Goal: Task Accomplishment & Management: Manage account settings

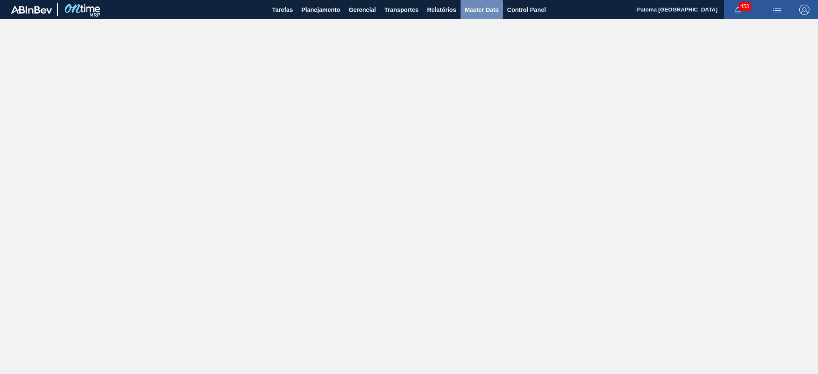
click at [473, 14] on span "Master Data" at bounding box center [482, 10] width 34 height 10
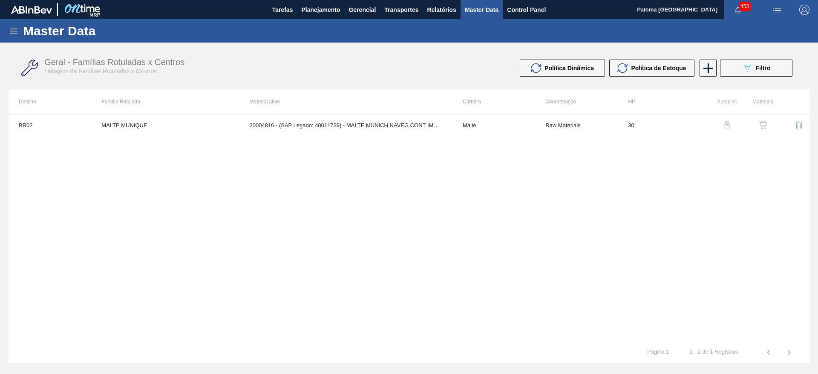
click at [19, 30] on div "Master Data" at bounding box center [409, 30] width 818 height 23
click at [14, 30] on icon at bounding box center [14, 31] width 8 height 5
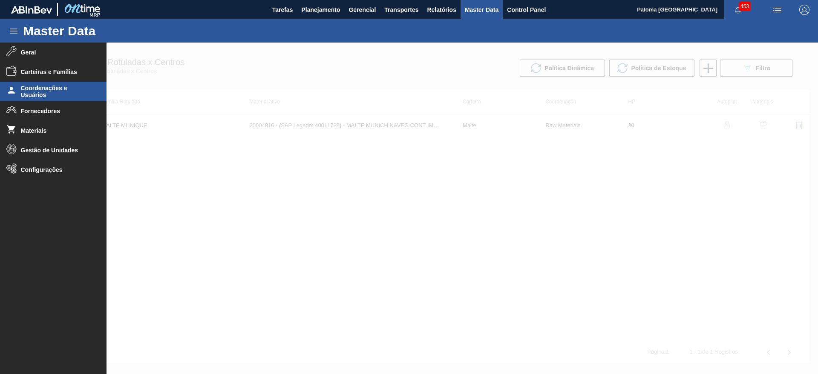
click at [44, 92] on span "Coordenações e Usuários" at bounding box center [56, 92] width 70 height 14
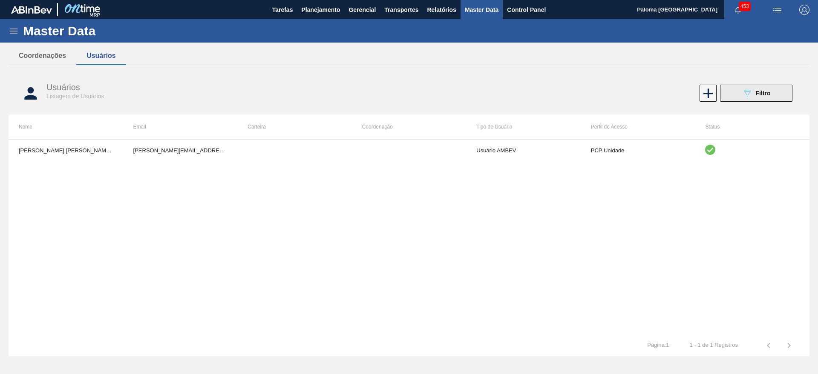
click at [749, 90] on icon at bounding box center [747, 93] width 6 height 7
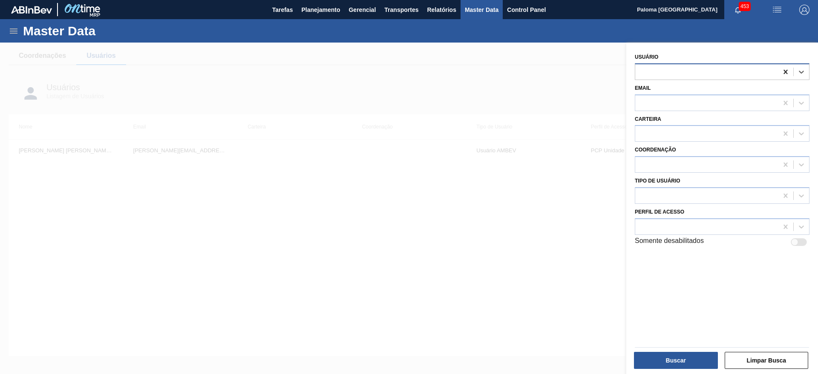
click at [785, 71] on icon at bounding box center [785, 72] width 4 height 4
click at [705, 103] on div at bounding box center [706, 103] width 143 height 12
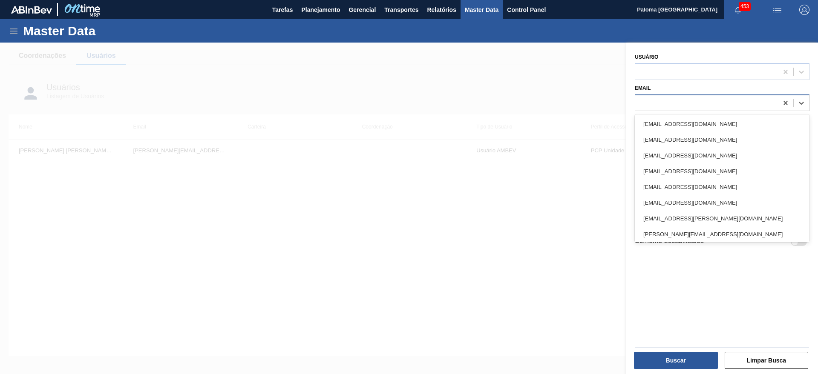
paste input "[EMAIL_ADDRESS][DOMAIN_NAME]"
type input "[EMAIL_ADDRESS][DOMAIN_NAME]"
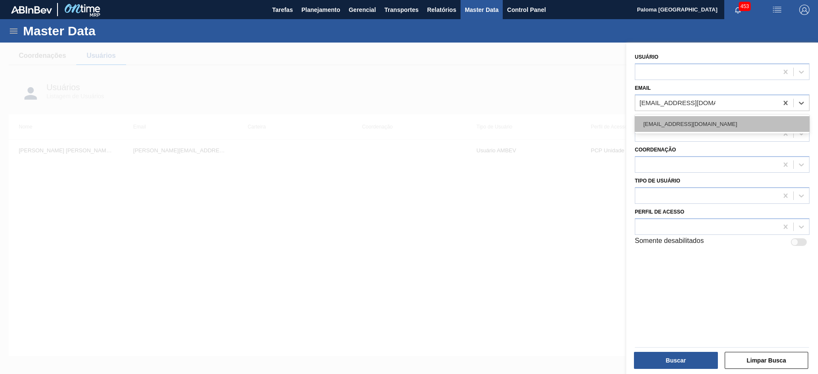
click at [706, 125] on div "[EMAIL_ADDRESS][DOMAIN_NAME]" at bounding box center [722, 124] width 175 height 16
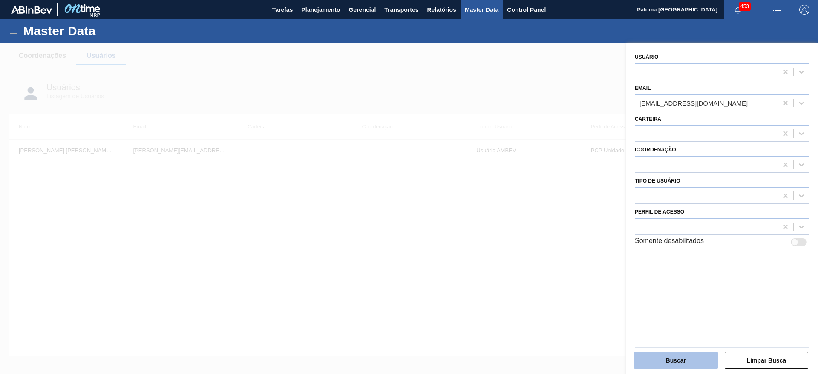
click at [661, 358] on button "Buscar" at bounding box center [676, 360] width 84 height 17
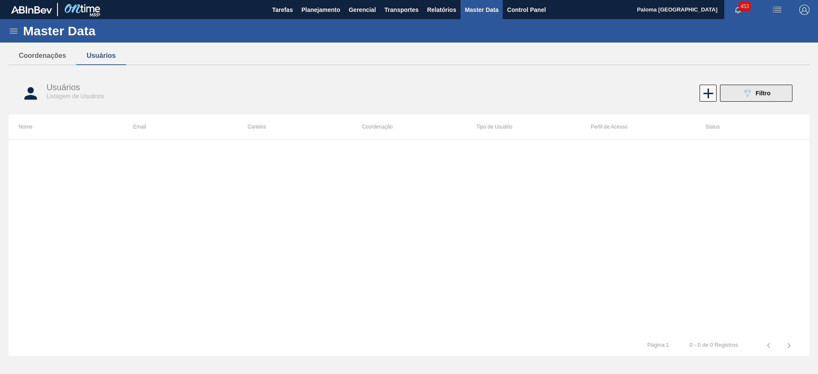
click at [760, 99] on button "089F7B8B-B2A5-4AFE-B5C0-19BA573D28AC Filtro" at bounding box center [756, 93] width 72 height 17
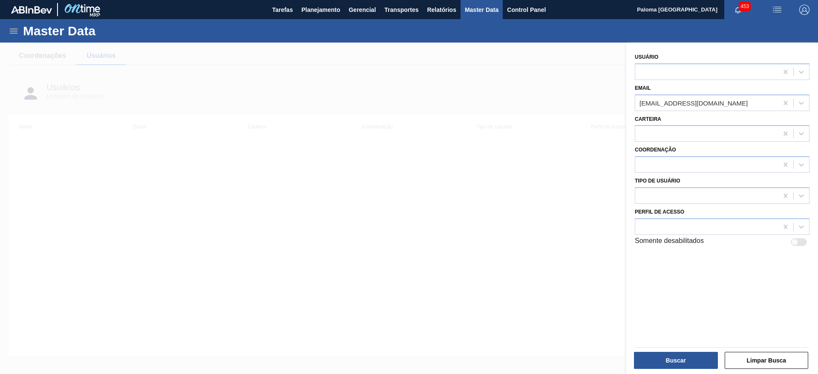
click at [803, 236] on div "Somente desabilitados" at bounding box center [721, 241] width 181 height 12
click at [798, 244] on div at bounding box center [799, 243] width 16 height 8
checkbox input "true"
drag, startPoint x: 711, startPoint y: 353, endPoint x: 708, endPoint y: 357, distance: 4.6
click at [709, 357] on div "Buscar" at bounding box center [676, 360] width 91 height 19
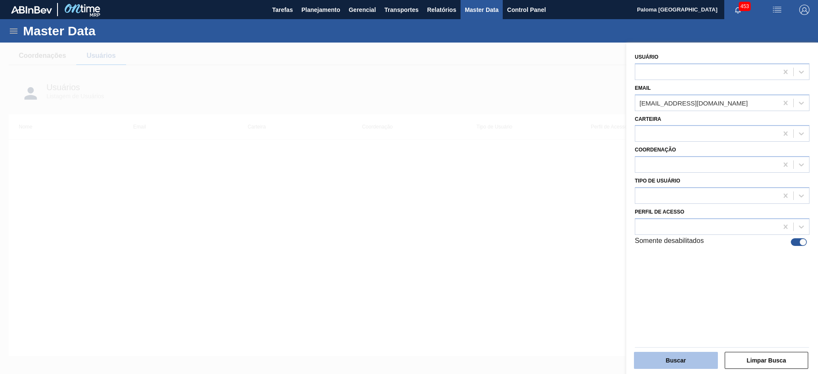
click at [708, 359] on button "Buscar" at bounding box center [676, 360] width 84 height 17
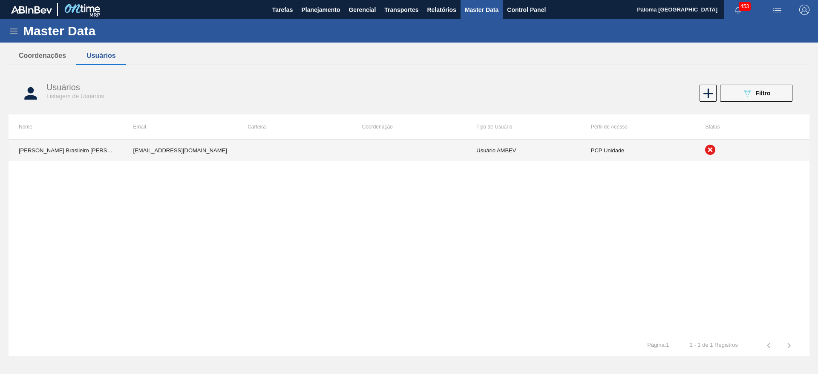
click at [706, 153] on icon at bounding box center [710, 150] width 10 height 10
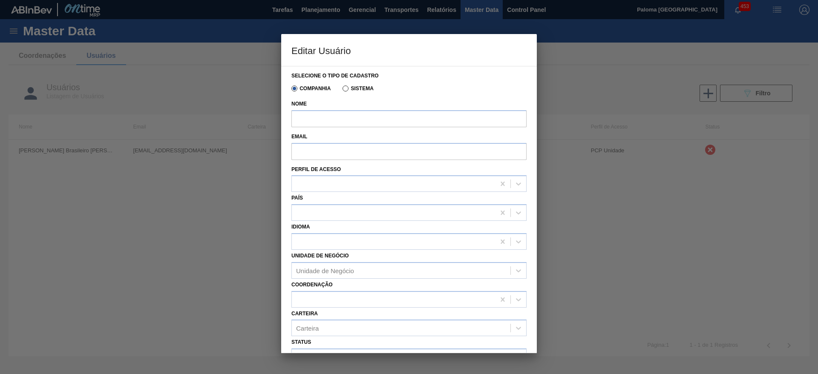
type input "[PERSON_NAME] Brasileiro [PERSON_NAME] (CM)"
type input "[EMAIL_ADDRESS][DOMAIN_NAME]"
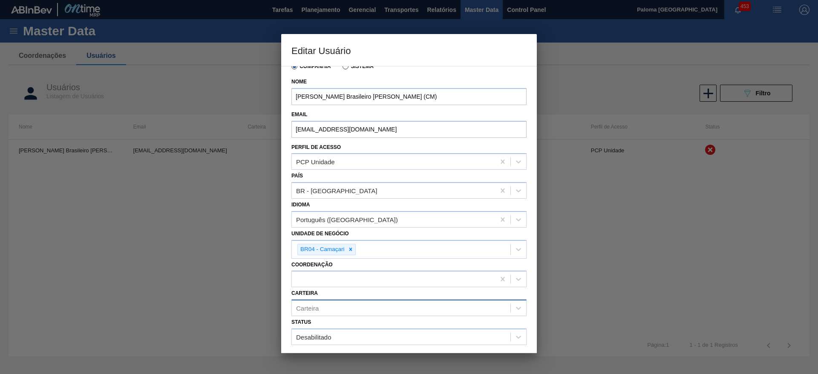
scroll to position [43, 0]
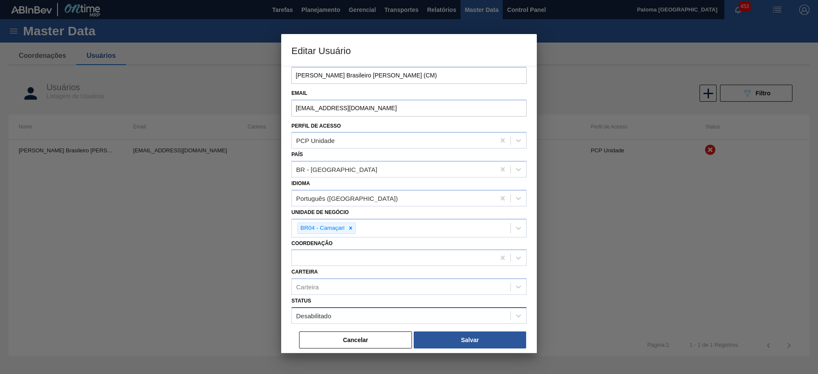
click at [435, 320] on div "Desabilitado" at bounding box center [401, 316] width 219 height 12
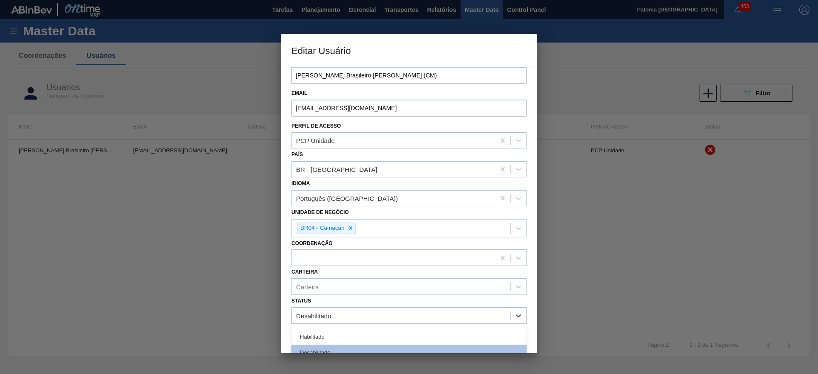
click at [430, 334] on div "Habilitado" at bounding box center [408, 337] width 235 height 16
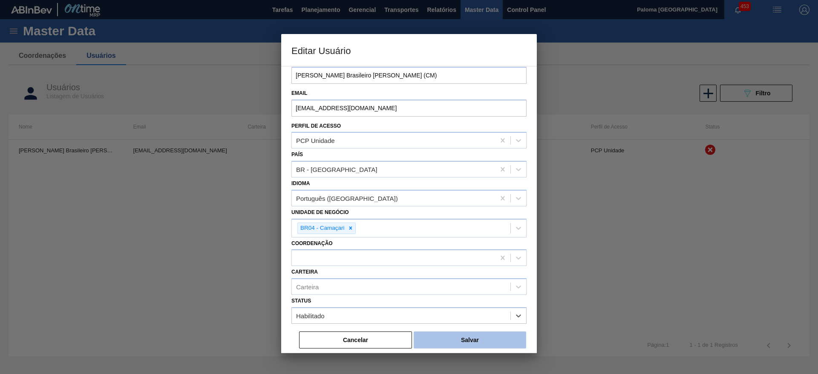
click at [462, 338] on button "Salvar" at bounding box center [470, 340] width 112 height 17
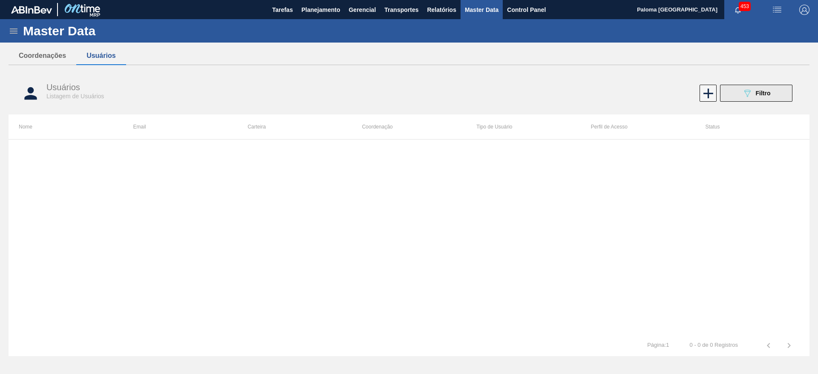
click at [741, 94] on button "089F7B8B-B2A5-4AFE-B5C0-19BA573D28AC Filtro" at bounding box center [756, 93] width 72 height 17
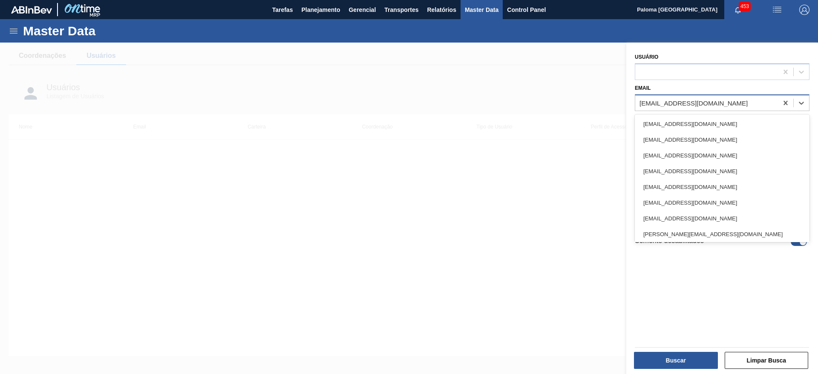
click at [698, 102] on div "[EMAIL_ADDRESS][DOMAIN_NAME]" at bounding box center [693, 102] width 108 height 7
paste input "CLFGG@ambev.com.br"
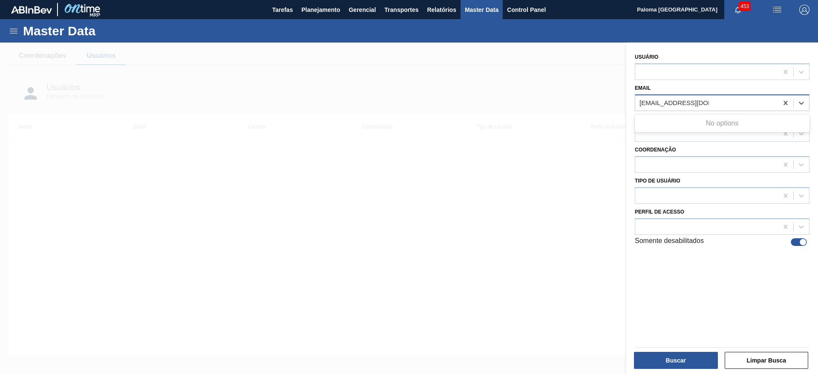
type input "CLFGG@ambev.com.br"
click at [800, 243] on div at bounding box center [803, 242] width 7 height 7
checkbox input "false"
click at [697, 365] on button "Buscar" at bounding box center [676, 360] width 84 height 17
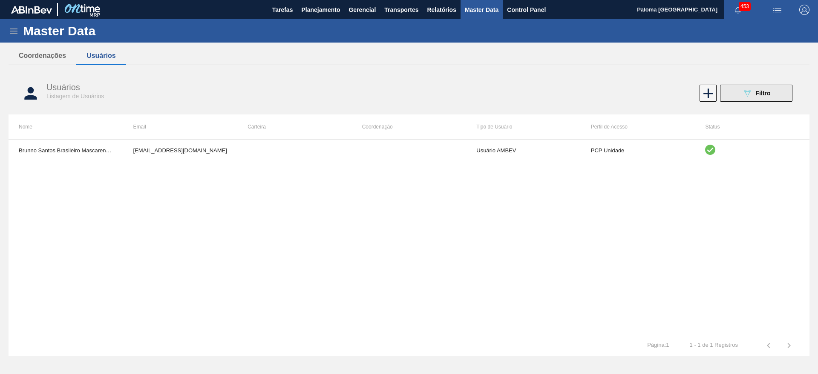
click at [735, 92] on button "089F7B8B-B2A5-4AFE-B5C0-19BA573D28AC Filtro" at bounding box center [756, 93] width 72 height 17
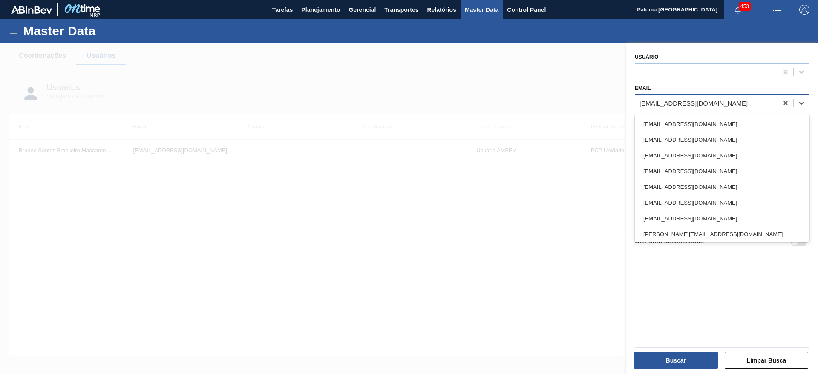
click at [717, 107] on div "[EMAIL_ADDRESS][DOMAIN_NAME]" at bounding box center [706, 103] width 143 height 12
paste input "CLFGG@ambev.com.br"
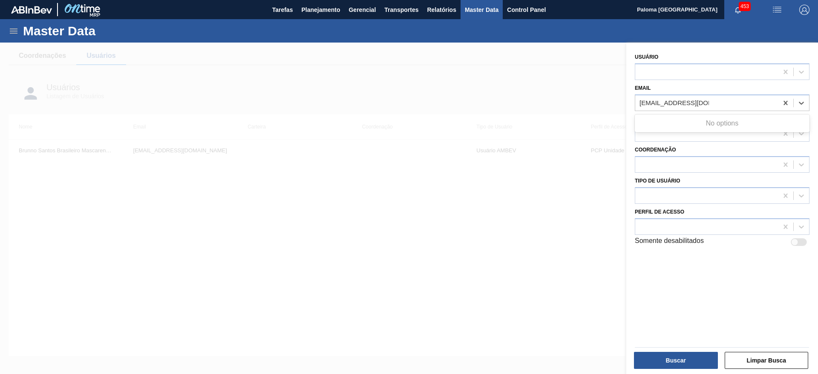
type input "CLFGG@ambev.com.br"
click at [700, 324] on div "Usuário Email 99818178@ambev.com.br Carteira Coordenação Tipo de Usuário Perfil…" at bounding box center [722, 210] width 192 height 334
click at [793, 242] on div at bounding box center [794, 242] width 7 height 7
checkbox input "true"
click at [694, 357] on button "Buscar" at bounding box center [676, 360] width 84 height 17
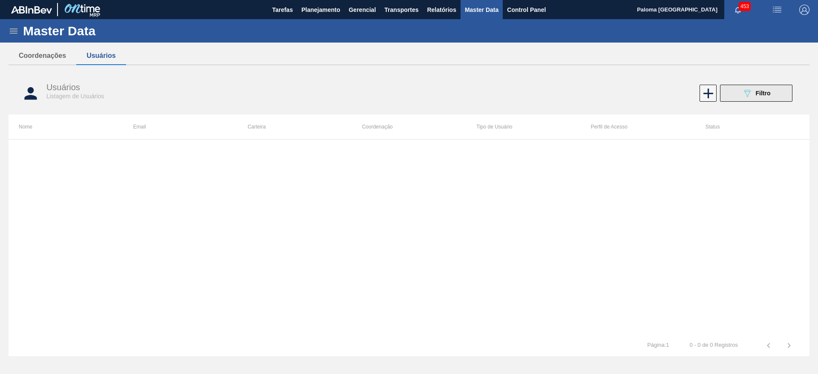
click at [751, 91] on icon "089F7B8B-B2A5-4AFE-B5C0-19BA573D28AC" at bounding box center [747, 93] width 10 height 10
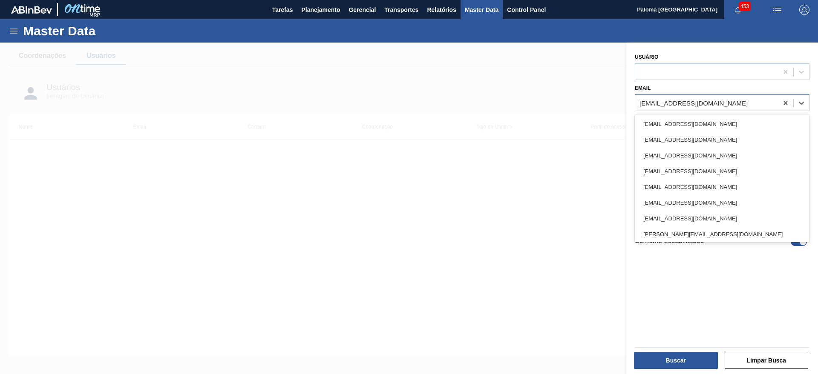
click at [706, 107] on div "[EMAIL_ADDRESS][DOMAIN_NAME]" at bounding box center [706, 103] width 143 height 12
click at [667, 72] on div at bounding box center [706, 72] width 143 height 12
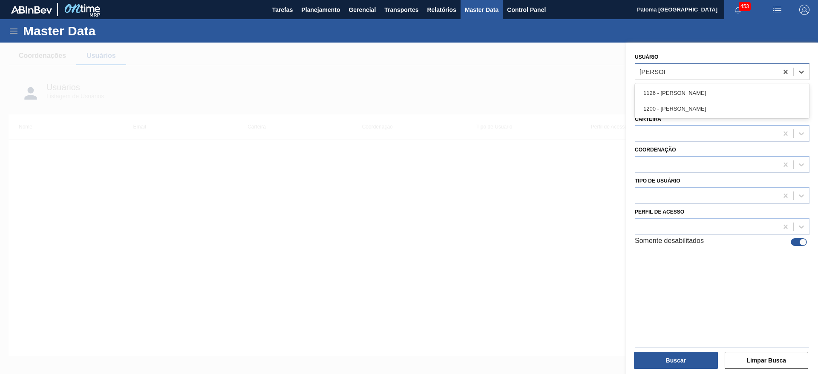
type input "felipe gabr"
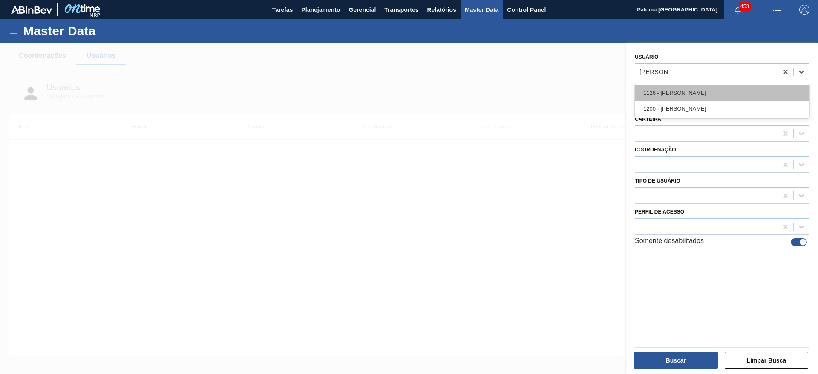
click at [696, 89] on div "1126 - Felipe Gabriel Guenze" at bounding box center [722, 93] width 175 height 16
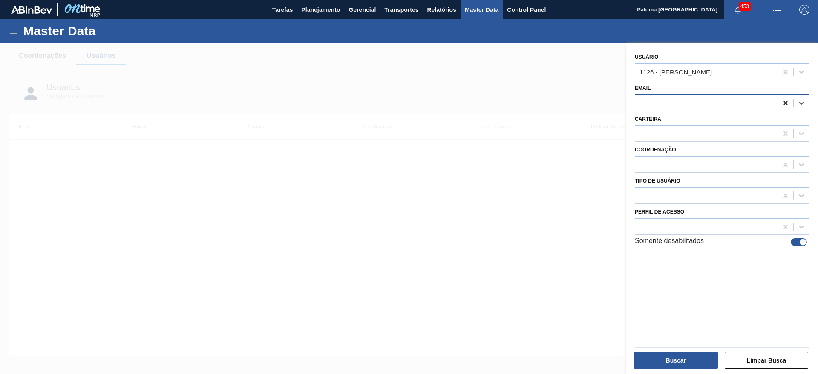
click at [786, 101] on icon at bounding box center [785, 103] width 4 height 4
click at [674, 360] on button "Buscar" at bounding box center [676, 360] width 84 height 17
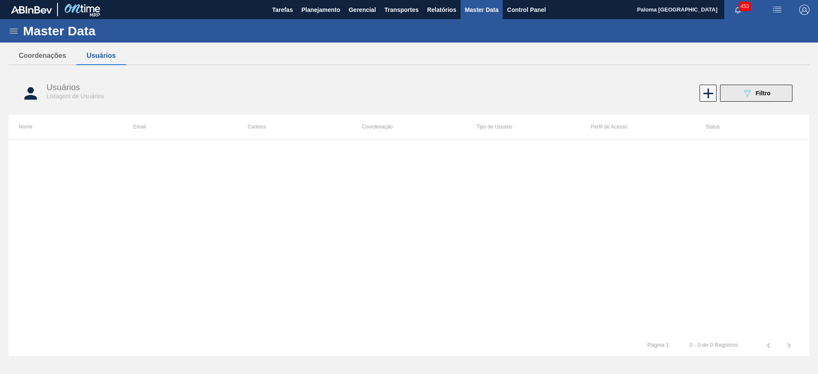
click at [759, 95] on span "Filtro" at bounding box center [763, 93] width 15 height 7
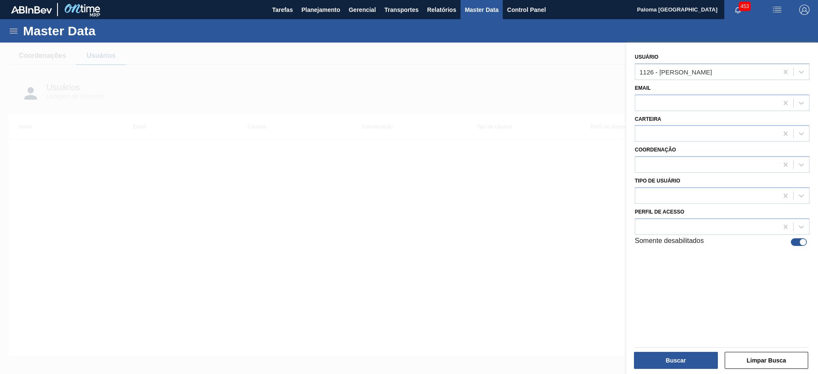
click at [796, 246] on div "Somente desabilitados" at bounding box center [722, 242] width 175 height 10
click at [732, 75] on div "1126 - Felipe Gabriel Guenze" at bounding box center [706, 72] width 143 height 12
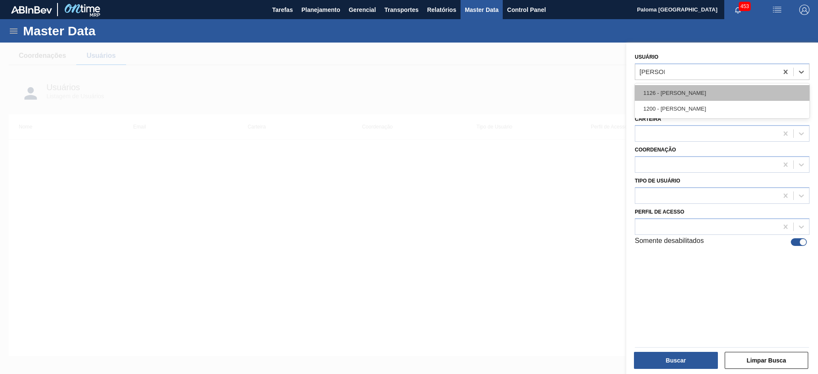
type input "felipe gabr"
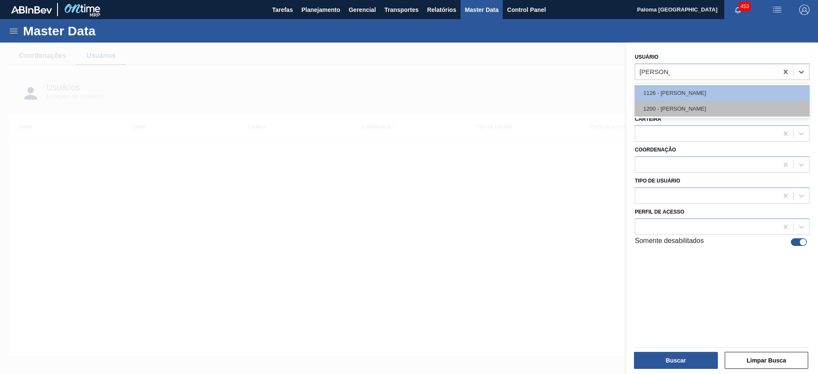
click at [720, 112] on div "1200 - Felipe Gabriel Guenze" at bounding box center [722, 109] width 175 height 16
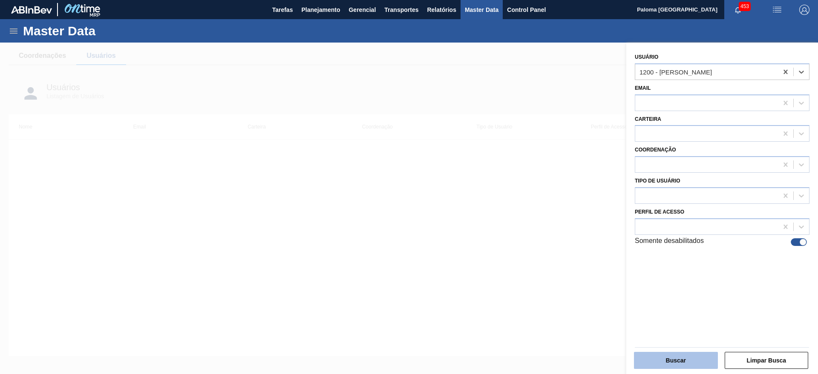
click at [689, 362] on button "Buscar" at bounding box center [676, 360] width 84 height 17
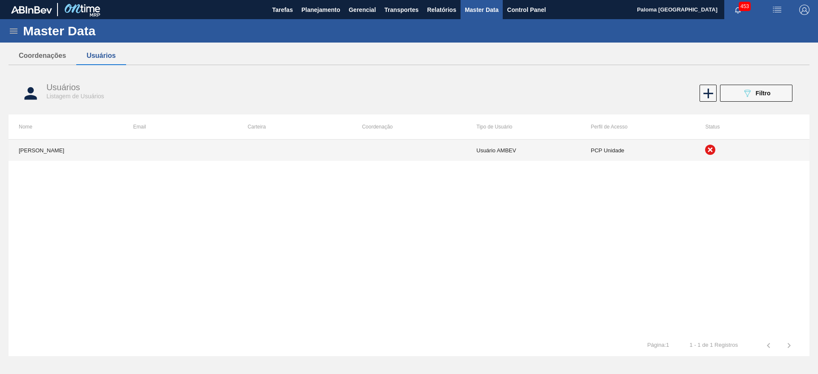
click at [706, 153] on icon at bounding box center [710, 150] width 10 height 10
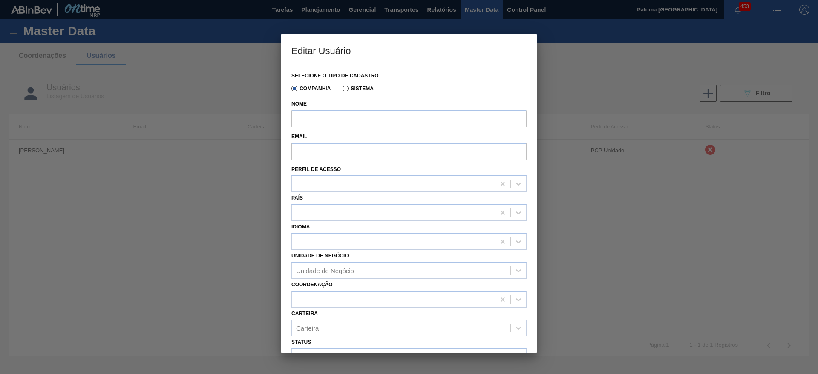
type input "Felipe Gabriel Guenze"
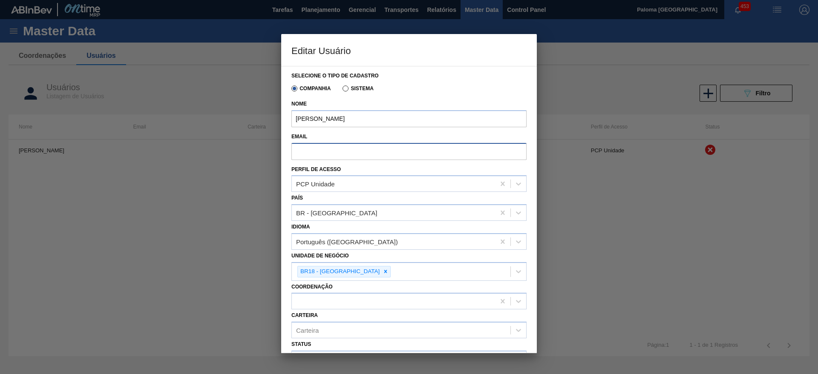
click at [371, 153] on input "Email" at bounding box center [408, 151] width 235 height 17
paste input "CLFGG@ambev.com.br"
type input "CLFGG@ambev.com.br"
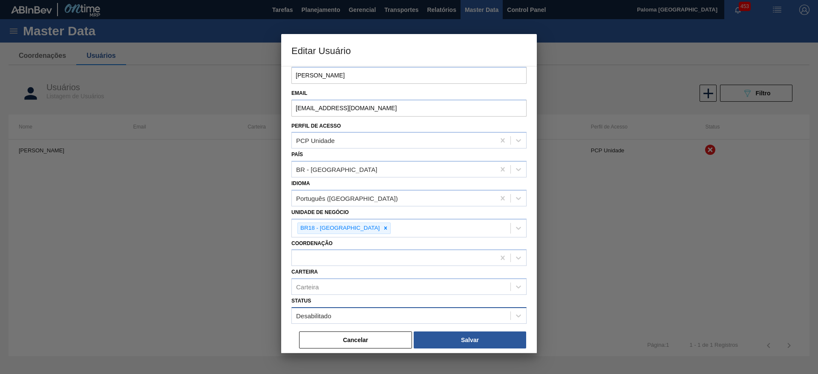
click at [374, 317] on div "Desabilitado" at bounding box center [401, 316] width 219 height 12
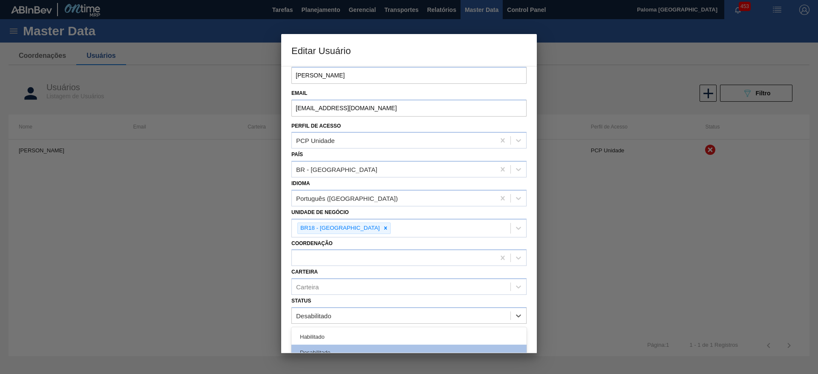
click at [371, 334] on div "Habilitado" at bounding box center [408, 337] width 235 height 16
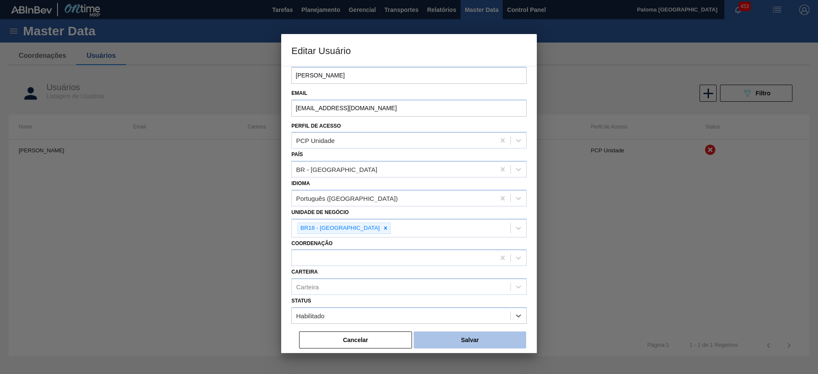
click at [435, 338] on button "Salvar" at bounding box center [470, 340] width 112 height 17
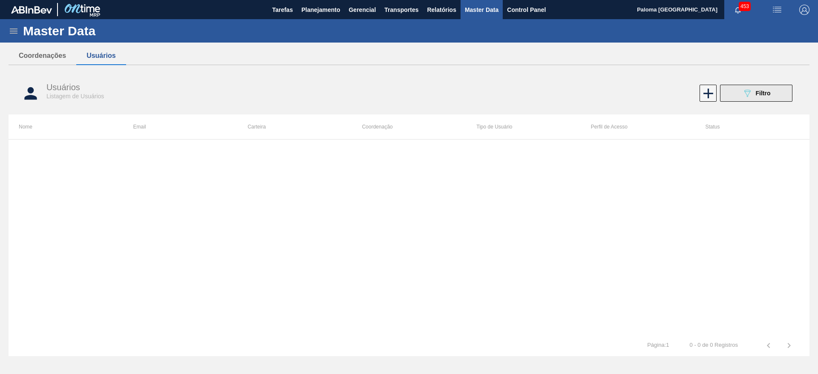
click at [764, 97] on div "089F7B8B-B2A5-4AFE-B5C0-19BA573D28AC Filtro" at bounding box center [756, 93] width 29 height 10
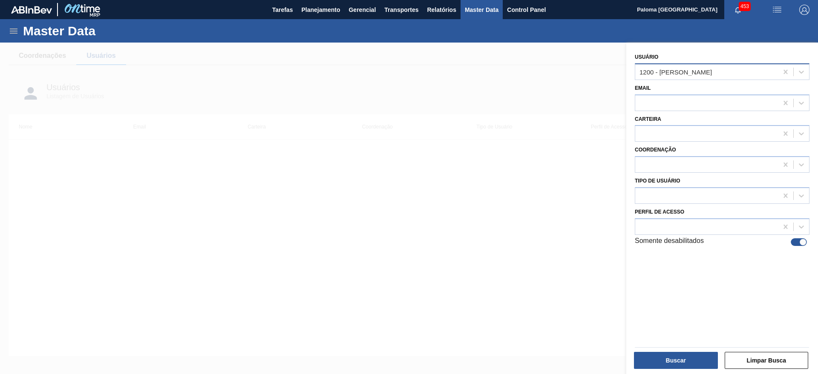
click at [709, 72] on div "1200 - Felipe Gabriel Guenze" at bounding box center [675, 71] width 72 height 7
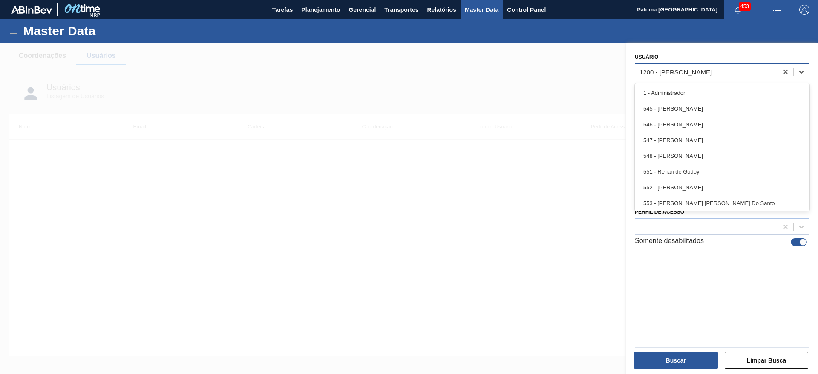
paste input "[EMAIL_ADDRESS][DOMAIN_NAME]"
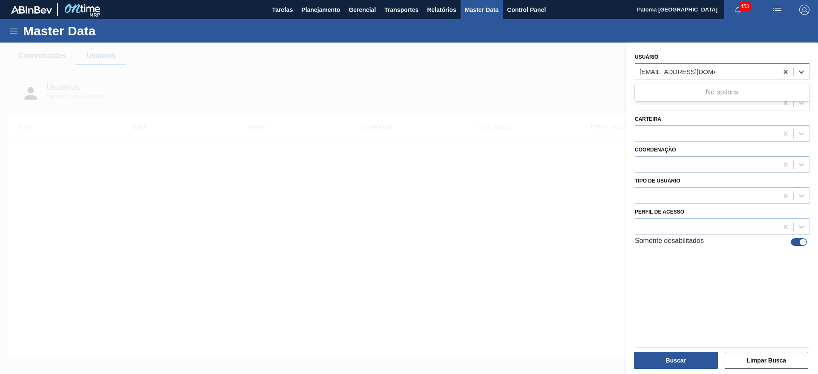
type input "[EMAIL_ADDRESS][DOMAIN_NAME]"
click at [685, 113] on div "Carteira" at bounding box center [722, 127] width 175 height 29
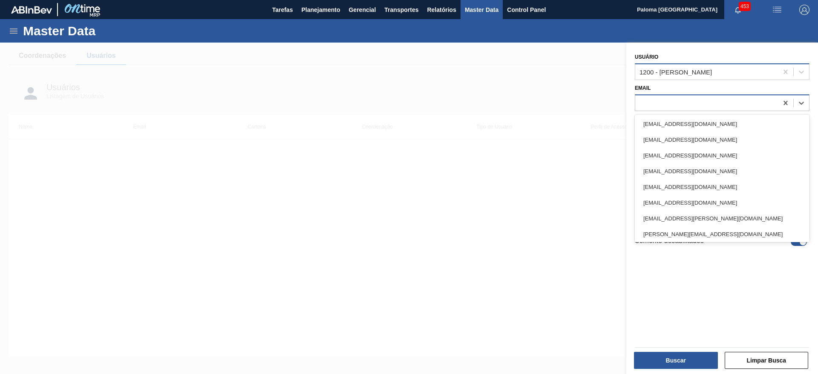
click at [667, 104] on div at bounding box center [706, 103] width 143 height 12
paste input "[EMAIL_ADDRESS][DOMAIN_NAME]"
type input "[EMAIL_ADDRESS][DOMAIN_NAME]"
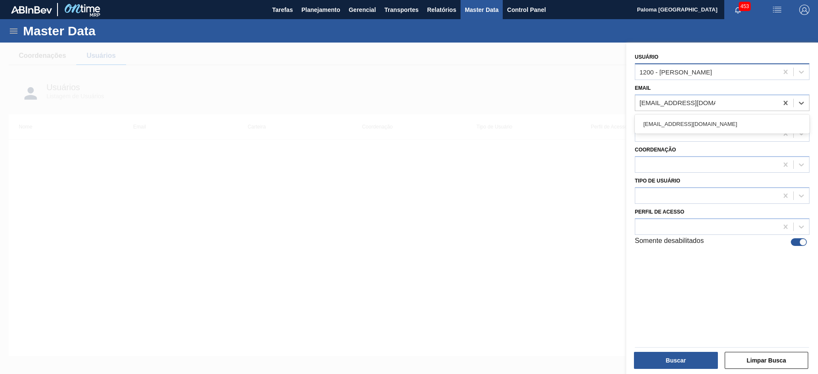
click at [683, 122] on div "[EMAIL_ADDRESS][DOMAIN_NAME]" at bounding box center [722, 124] width 175 height 16
click at [677, 363] on button "Buscar" at bounding box center [676, 360] width 84 height 17
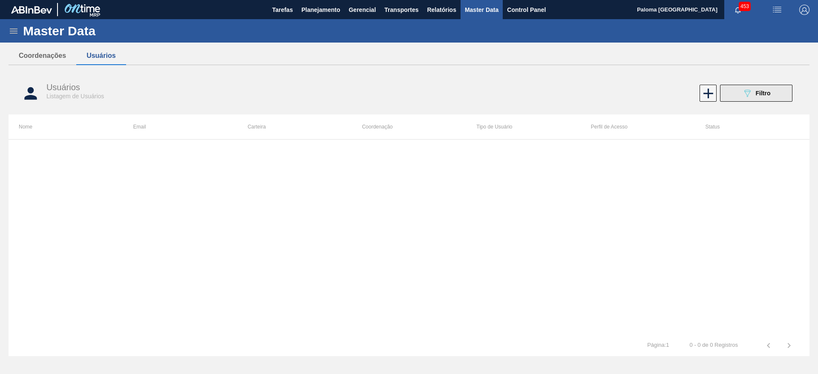
click at [766, 94] on span "Filtro" at bounding box center [763, 93] width 15 height 7
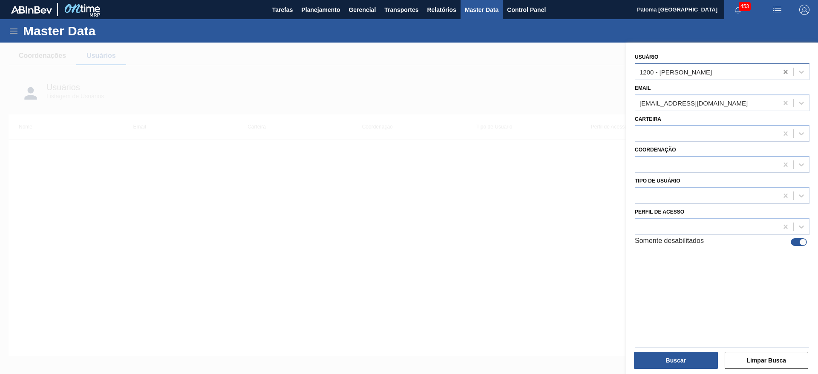
click at [786, 71] on icon at bounding box center [785, 72] width 9 height 9
click at [665, 361] on button "Buscar" at bounding box center [676, 360] width 84 height 17
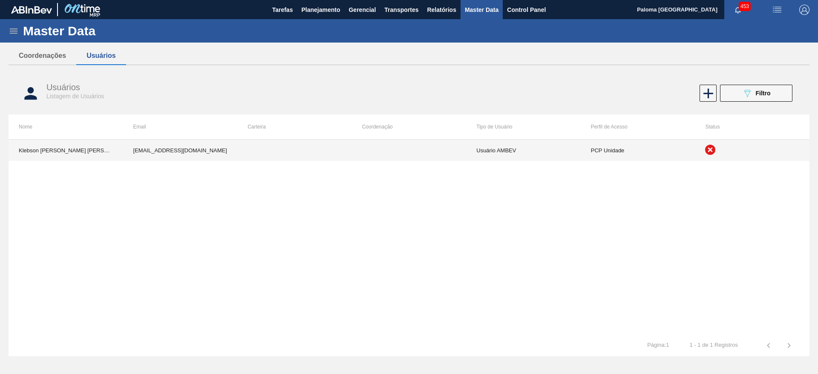
click at [712, 147] on rect at bounding box center [710, 149] width 5 height 5
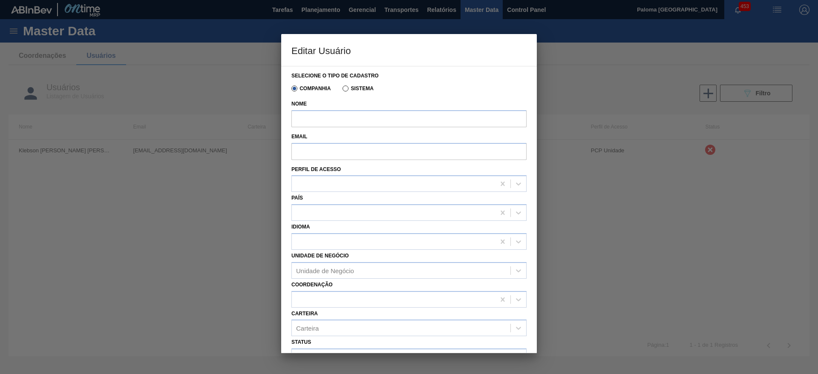
type input "Klebson Reis Teixeira Oliveira"
type input "[EMAIL_ADDRESS][DOMAIN_NAME]"
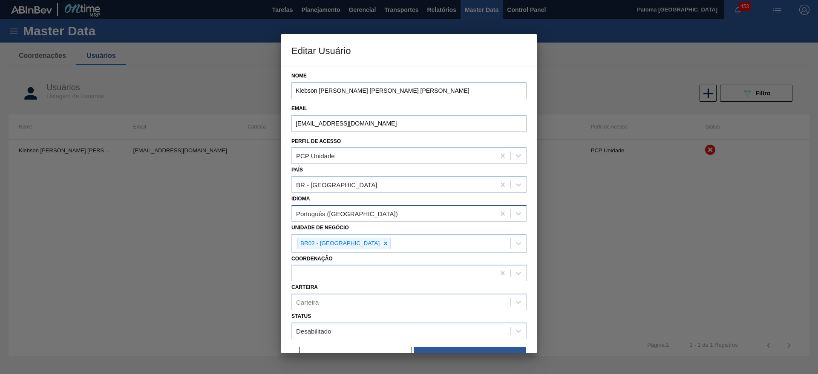
scroll to position [43, 0]
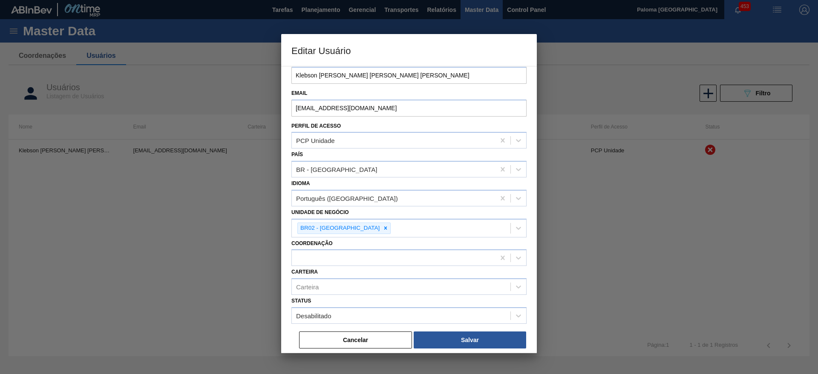
click at [365, 325] on div "Cancelar Salvar" at bounding box center [408, 333] width 235 height 19
click at [366, 320] on div "Desabilitado" at bounding box center [401, 316] width 219 height 12
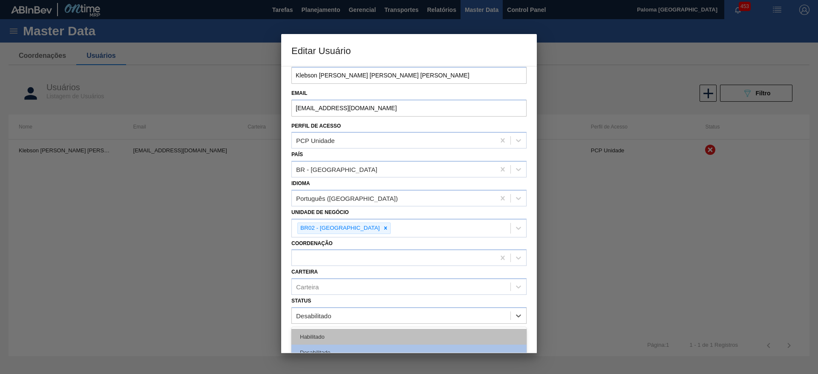
click at [366, 335] on div "Habilitado" at bounding box center [408, 337] width 235 height 16
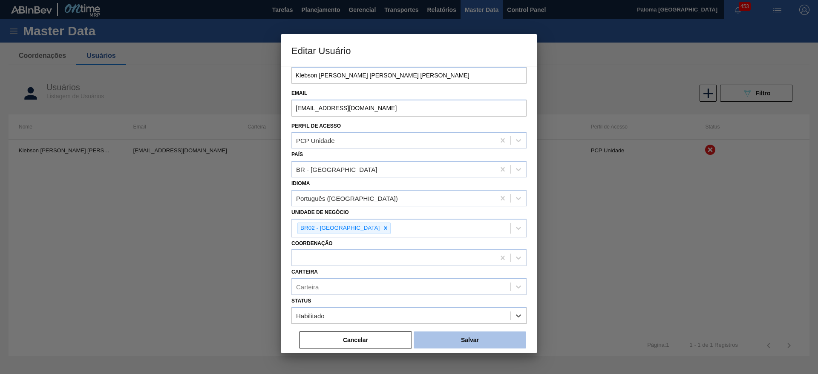
click at [446, 340] on button "Salvar" at bounding box center [470, 340] width 112 height 17
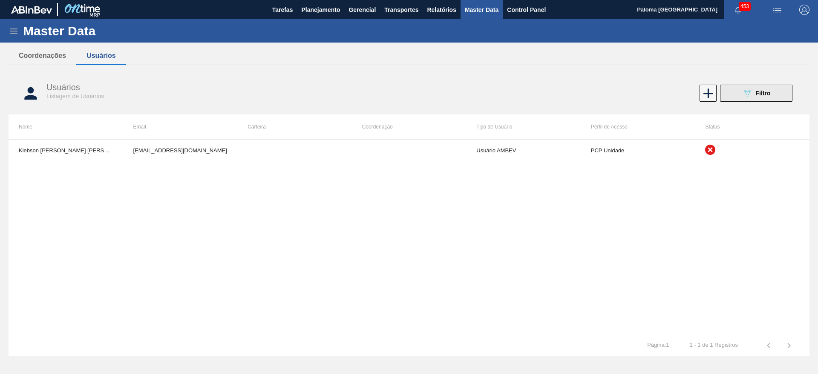
click at [734, 101] on button "089F7B8B-B2A5-4AFE-B5C0-19BA573D28AC Filtro" at bounding box center [756, 93] width 72 height 17
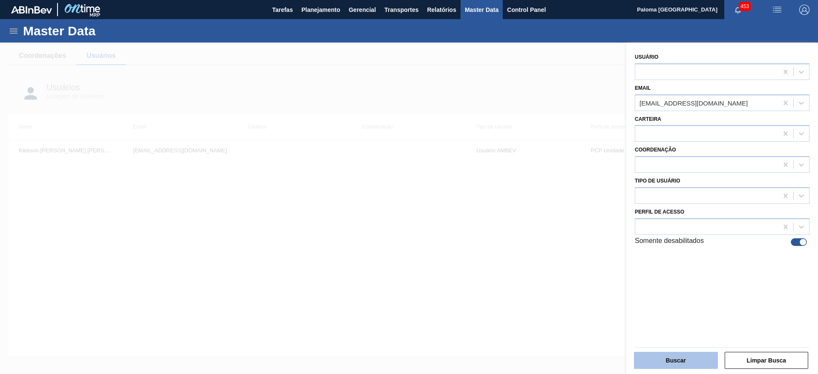
click at [688, 359] on button "Buscar" at bounding box center [676, 360] width 84 height 17
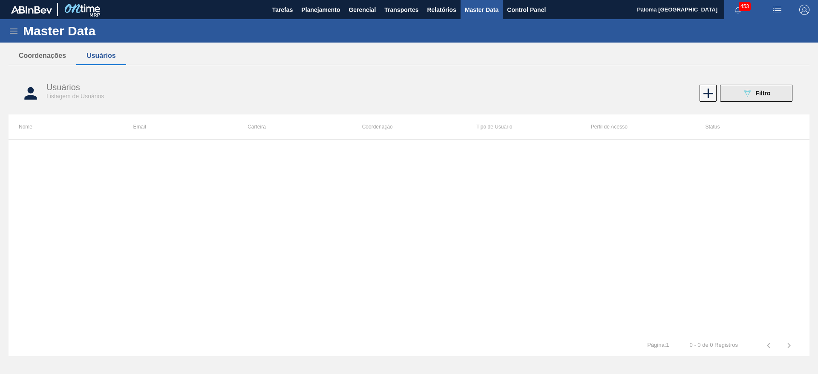
click at [747, 89] on icon "089F7B8B-B2A5-4AFE-B5C0-19BA573D28AC" at bounding box center [747, 93] width 10 height 10
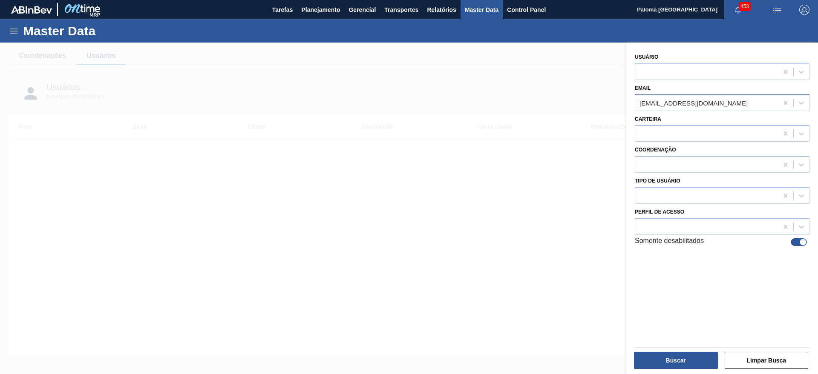
click at [725, 101] on div "[EMAIL_ADDRESS][DOMAIN_NAME]" at bounding box center [706, 103] width 143 height 12
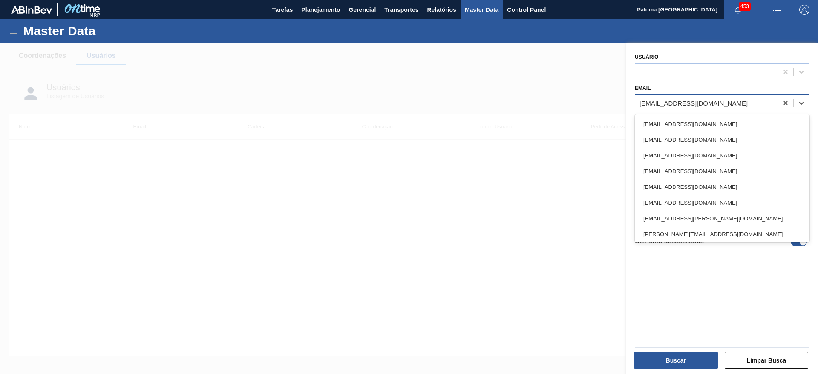
click at [725, 101] on div "[EMAIL_ADDRESS][DOMAIN_NAME]" at bounding box center [706, 103] width 143 height 12
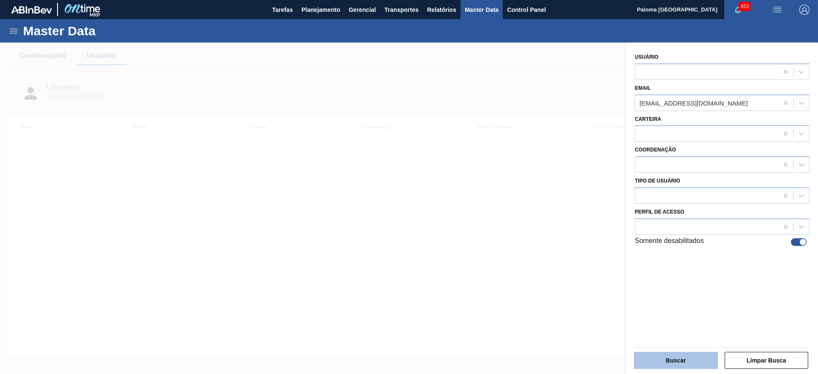
click at [701, 358] on button "Buscar" at bounding box center [676, 360] width 84 height 17
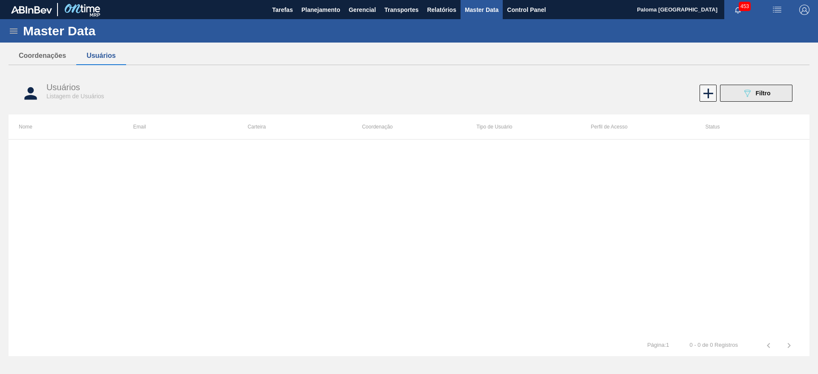
click at [744, 94] on icon "089F7B8B-B2A5-4AFE-B5C0-19BA573D28AC" at bounding box center [747, 93] width 10 height 10
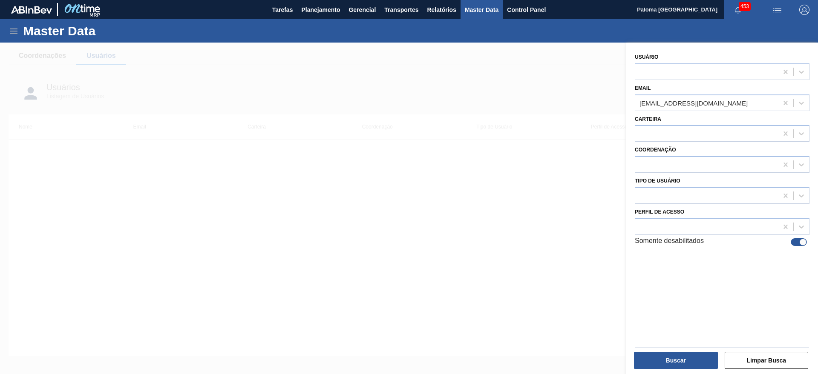
click at [804, 243] on div at bounding box center [803, 242] width 7 height 7
checkbox input "false"
click at [692, 366] on button "Buscar" at bounding box center [676, 360] width 84 height 17
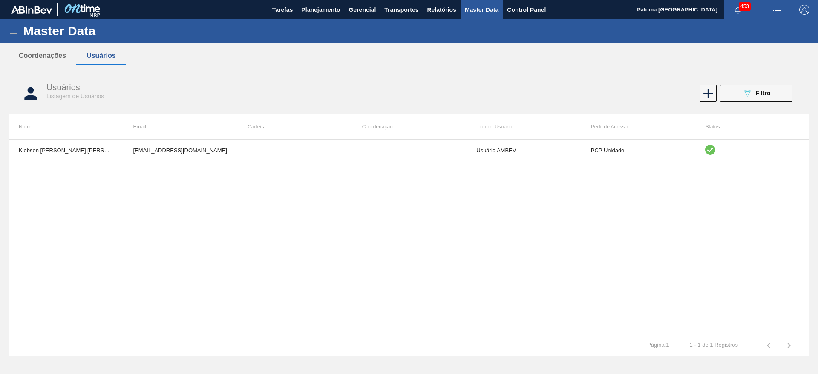
click at [769, 93] on span "Filtro" at bounding box center [763, 93] width 15 height 7
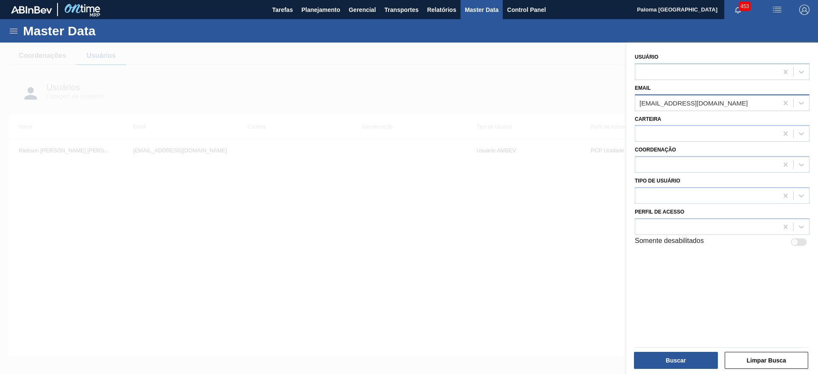
click at [664, 104] on div "[EMAIL_ADDRESS][DOMAIN_NAME]" at bounding box center [693, 102] width 108 height 7
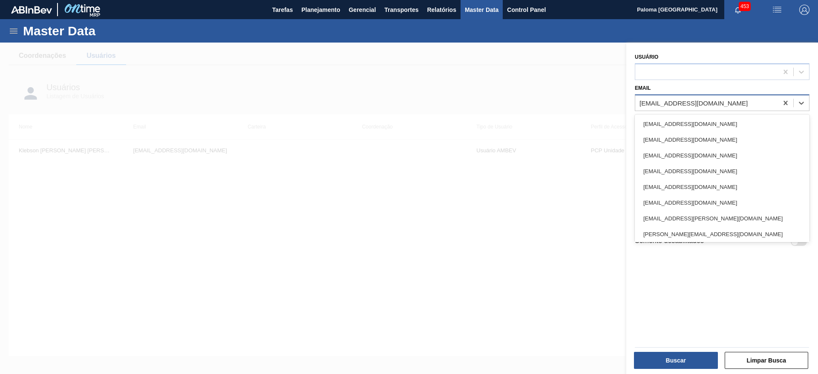
paste input "CLFGG@ambev.com.br"
type input "CLFGG@ambev.com.br"
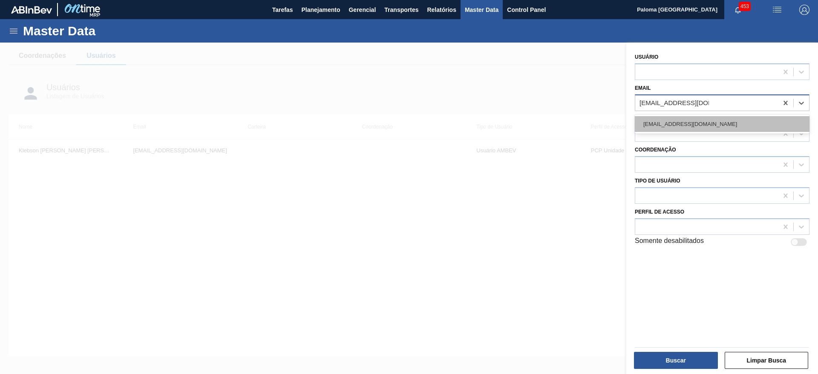
click at [665, 117] on div "CLFGG@ambev.com.br" at bounding box center [722, 124] width 175 height 16
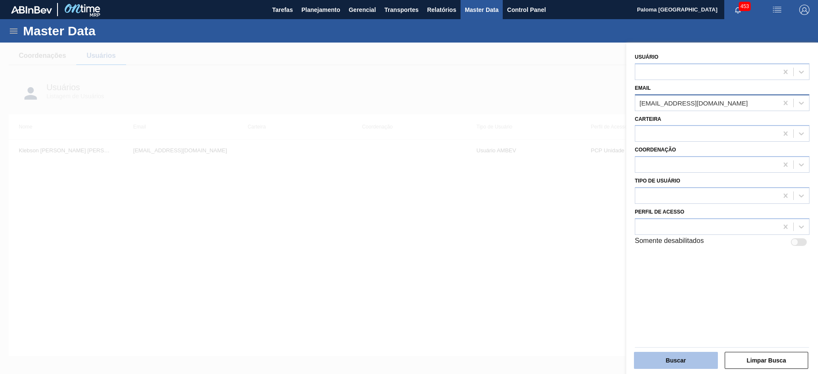
click at [689, 356] on button "Buscar" at bounding box center [676, 360] width 84 height 17
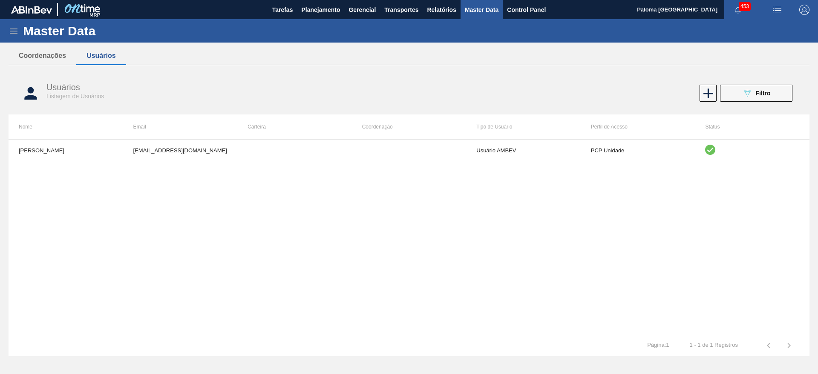
click at [723, 103] on div "Usuários Listagem de Usuários 089F7B8B-B2A5-4AFE-B5C0-19BA573D28AC Filtro" at bounding box center [409, 94] width 801 height 32
click at [757, 90] on span "Filtro" at bounding box center [763, 93] width 15 height 7
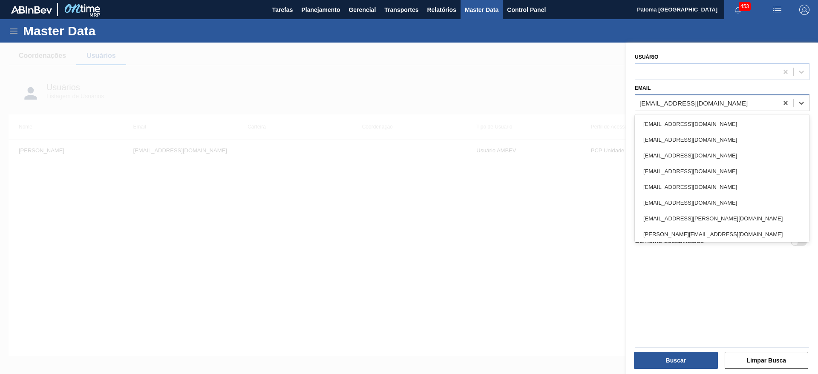
click at [664, 99] on div "CLFGG@ambev.com.br" at bounding box center [693, 102] width 108 height 7
paste input "99818178@ambev.com.b"
type input "99818178@ambev.com.b"
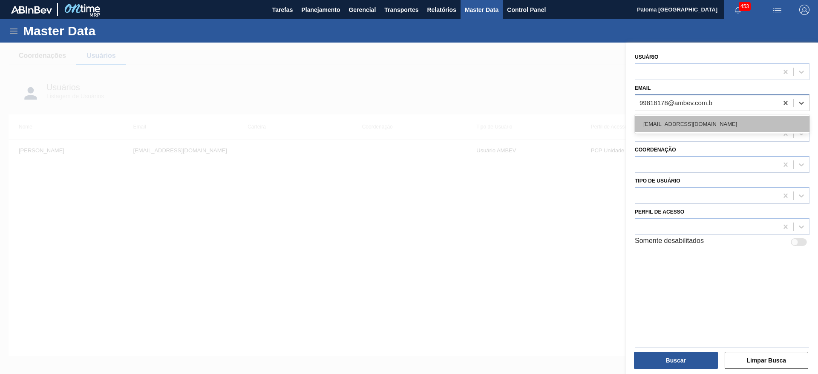
click at [662, 127] on div "[EMAIL_ADDRESS][DOMAIN_NAME]" at bounding box center [722, 124] width 175 height 16
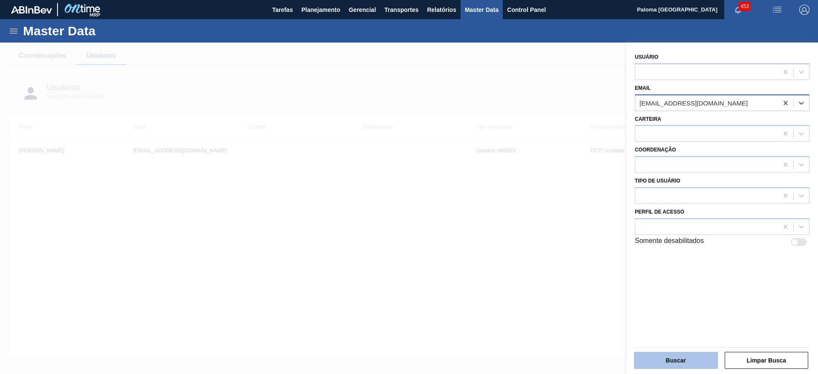
click at [654, 357] on button "Buscar" at bounding box center [676, 360] width 84 height 17
